Goal: Information Seeking & Learning: Compare options

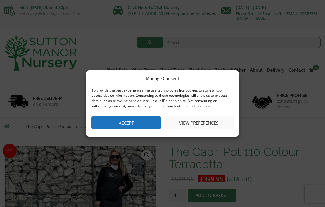
click at [147, 128] on button "Accept" at bounding box center [126, 122] width 70 height 13
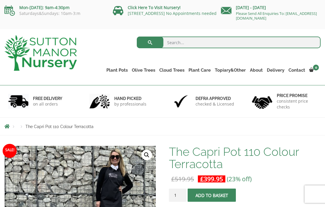
click at [0, 0] on link "Shallow Bowl Grande" at bounding box center [0, 0] width 0 height 0
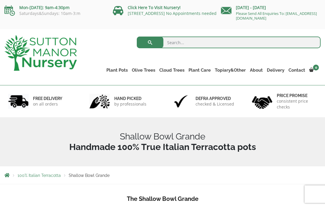
click at [0, 0] on link "Squares And Troughs" at bounding box center [0, 0] width 0 height 0
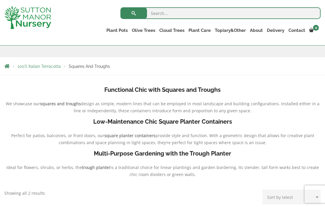
scroll to position [98, 0]
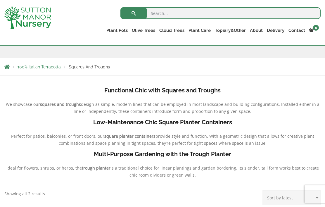
click at [0, 0] on link "Rolled Rim Classico" at bounding box center [0, 0] width 0 height 0
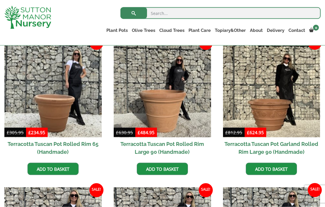
scroll to position [270, 0]
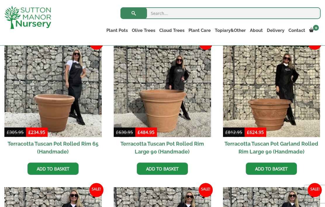
click at [0, 0] on link "Big Bell Pots" at bounding box center [0, 0] width 0 height 0
click at [0, 0] on link "The Atlantis Pots" at bounding box center [0, 0] width 0 height 0
click at [0, 0] on link "The Old Stone Pots" at bounding box center [0, 0] width 0 height 0
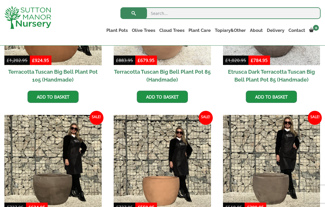
scroll to position [348, 0]
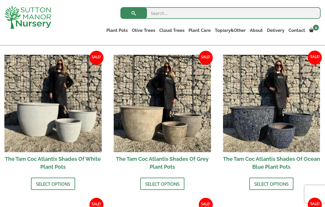
scroll to position [327, 0]
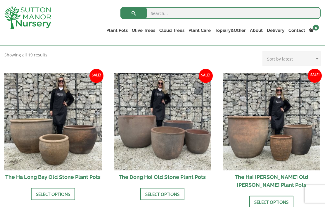
scroll to position [157, 0]
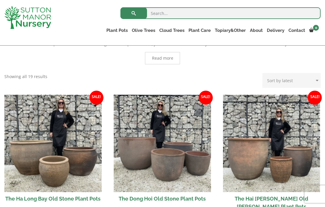
click at [0, 0] on link "Wabi-Sabi" at bounding box center [0, 0] width 0 height 0
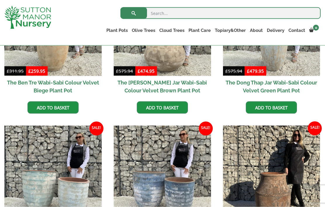
scroll to position [364, 0]
click at [0, 0] on link "Vietnamese Terracotta" at bounding box center [0, 0] width 0 height 0
